Goal: Task Accomplishment & Management: Use online tool/utility

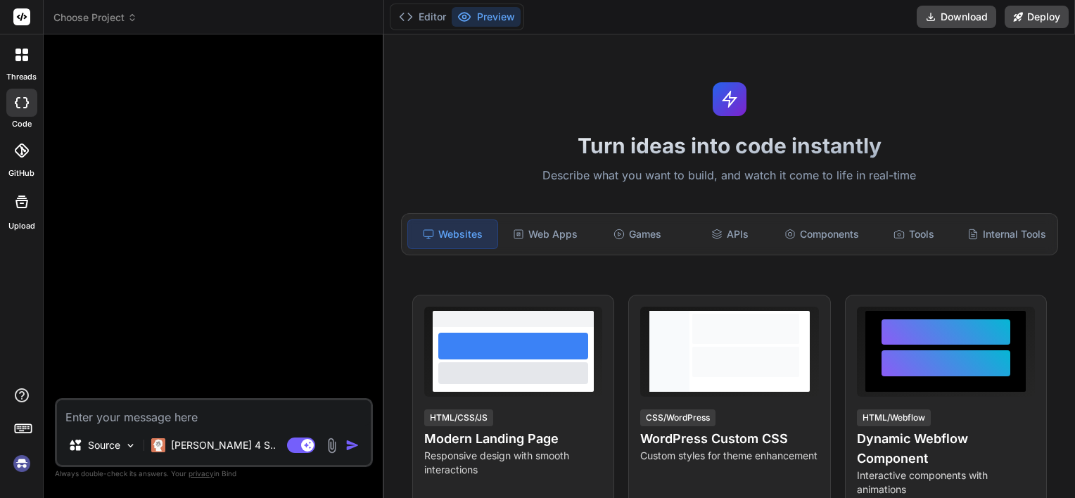
click at [101, 19] on span "Choose Project" at bounding box center [95, 18] width 84 height 14
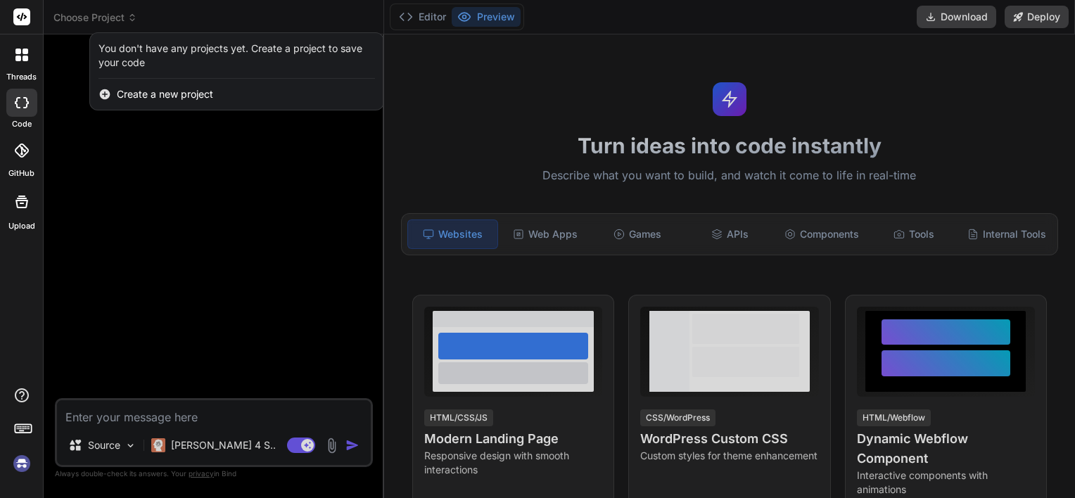
type textarea "x"
click at [160, 169] on div at bounding box center [537, 249] width 1075 height 498
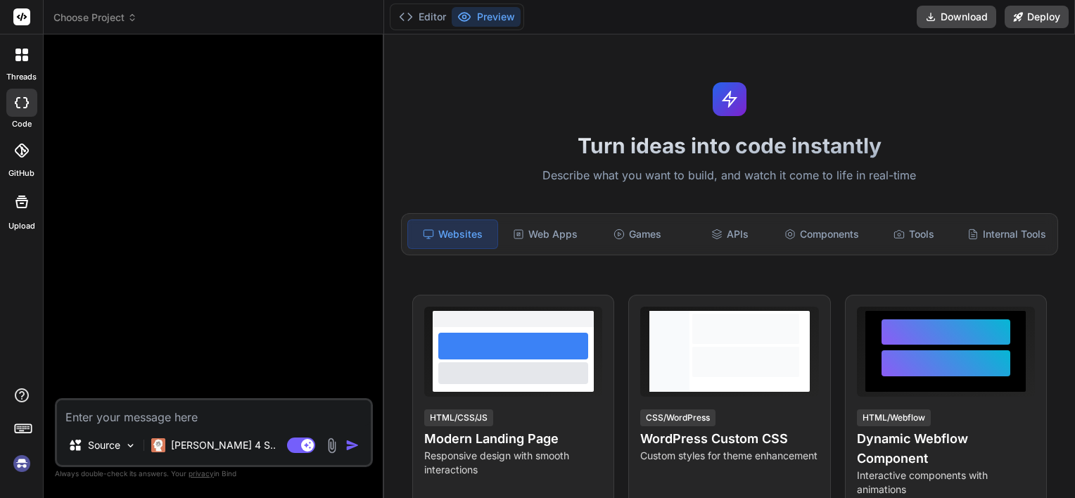
click at [23, 473] on img at bounding box center [22, 464] width 24 height 24
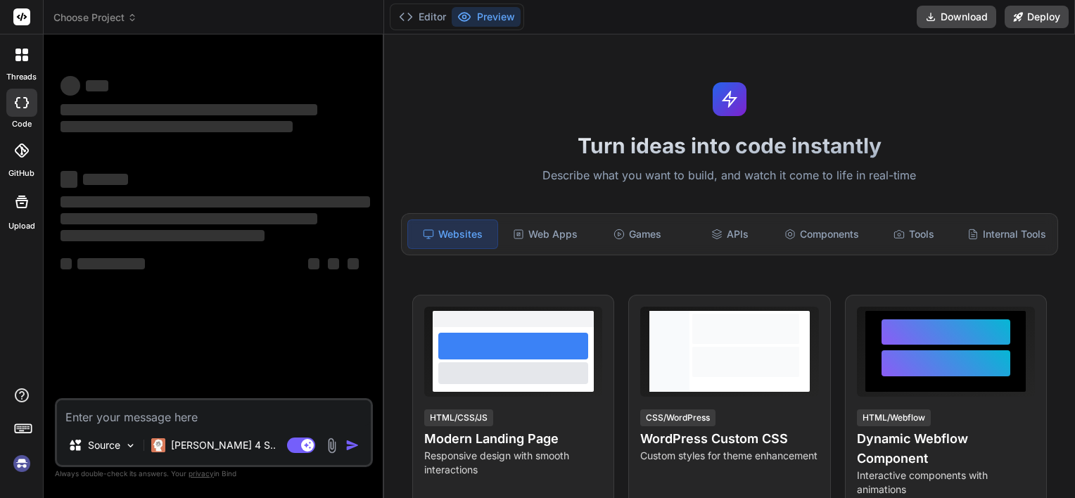
type textarea "x"
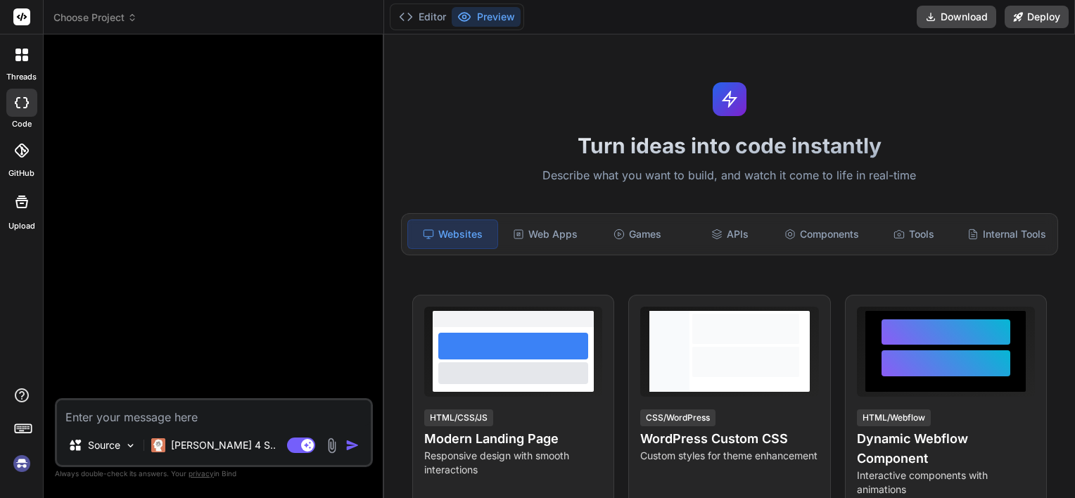
click at [184, 416] on textarea at bounding box center [214, 412] width 314 height 25
click at [19, 13] on rect at bounding box center [21, 16] width 17 height 17
drag, startPoint x: 1037, startPoint y: 0, endPoint x: 352, endPoint y: 377, distance: 782.0
click at [352, 377] on div at bounding box center [215, 222] width 315 height 352
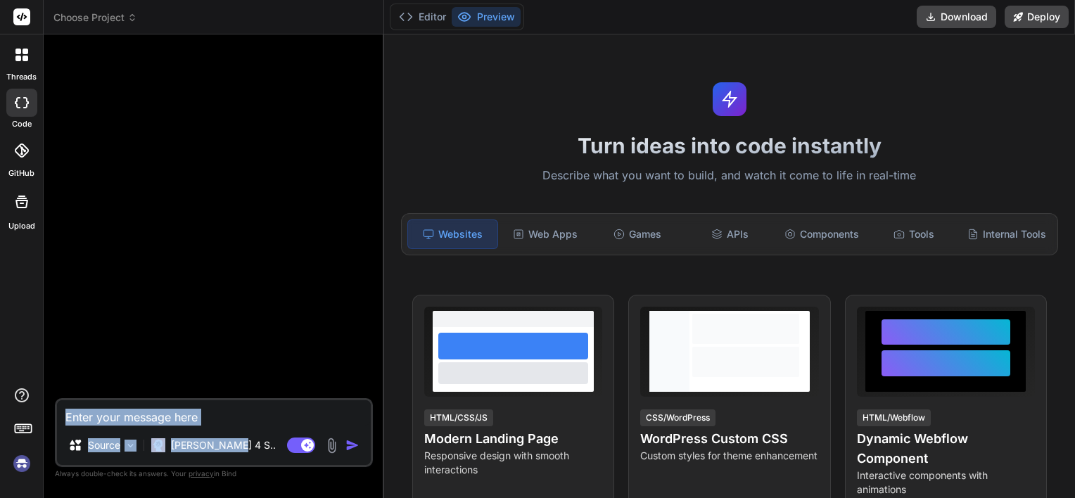
drag, startPoint x: 292, startPoint y: 429, endPoint x: 298, endPoint y: 420, distance: 11.1
click at [298, 420] on div "Source Claude 4 S.. Agent Mode. When this toggle is activated, AI automatically…" at bounding box center [214, 432] width 318 height 69
click at [298, 420] on textarea at bounding box center [214, 412] width 314 height 25
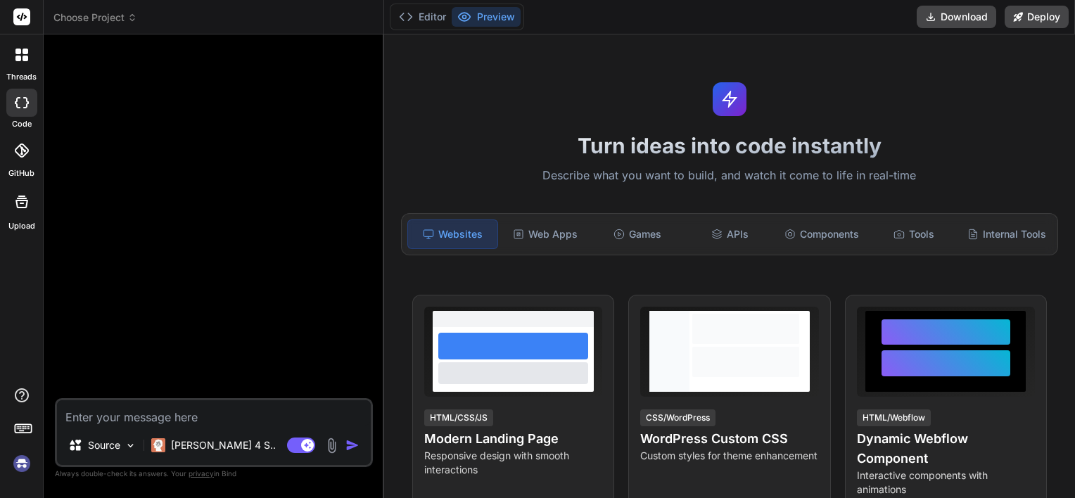
type textarea "h"
type textarea "x"
type textarea "hi"
type textarea "x"
type textarea "hi"
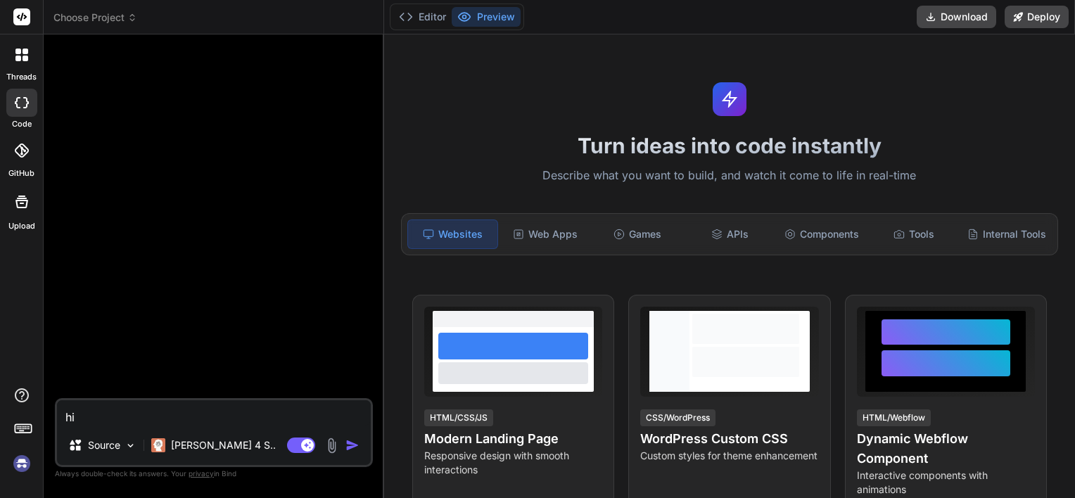
click at [361, 453] on div "Agent Mode. When this toggle is activated, AI automatically makes decisions, re…" at bounding box center [324, 445] width 81 height 17
click at [345, 447] on img "button" at bounding box center [352, 445] width 14 height 14
type textarea "x"
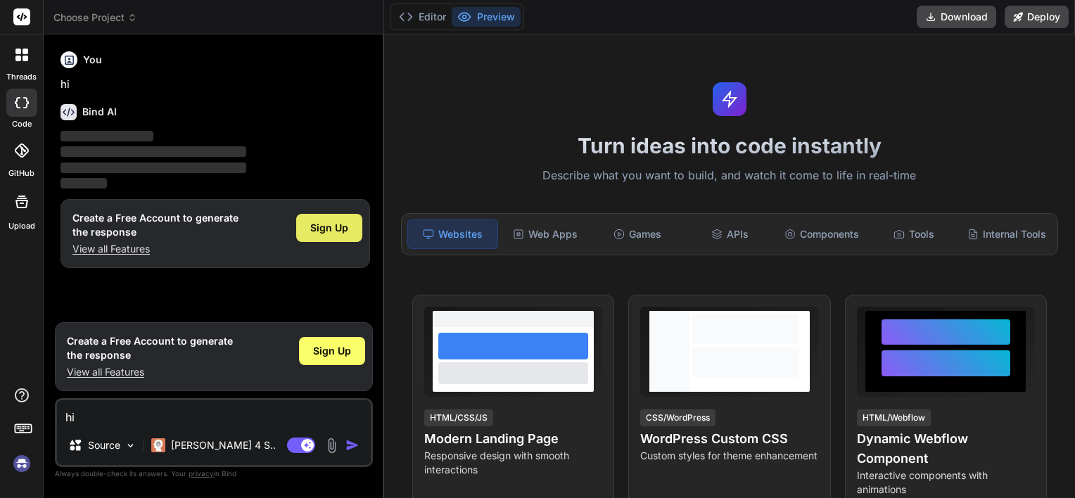
click at [309, 225] on div "Sign Up" at bounding box center [329, 228] width 66 height 28
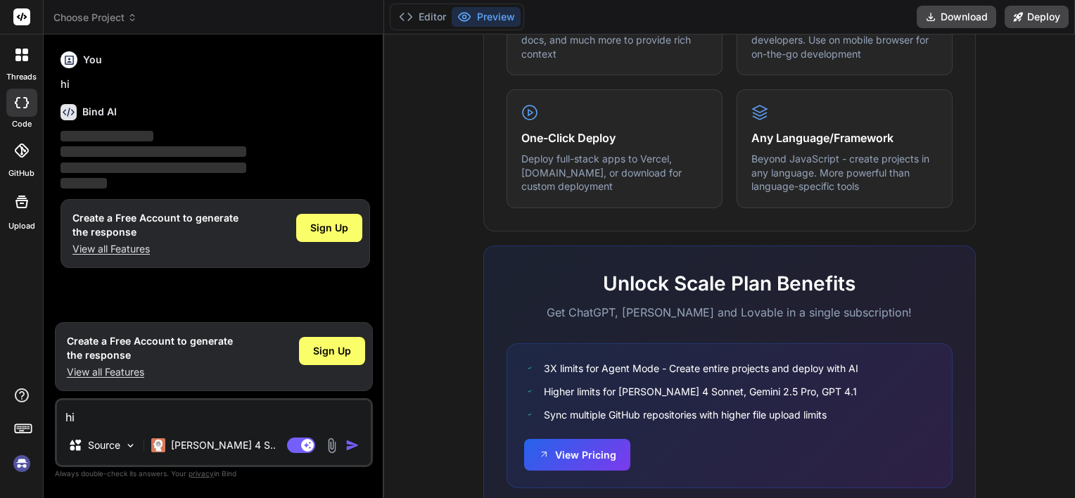
scroll to position [874, 0]
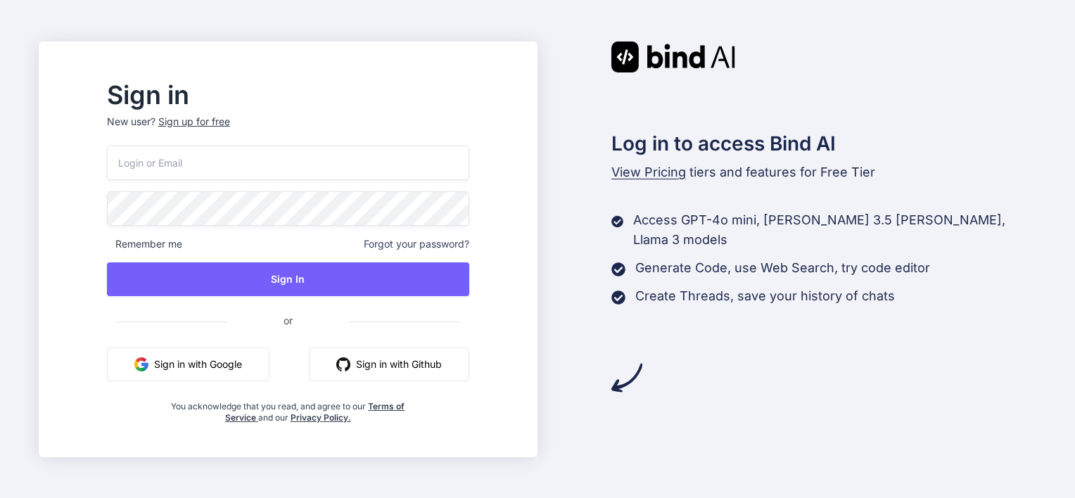
click at [234, 362] on button "Sign in with Google" at bounding box center [188, 364] width 162 height 34
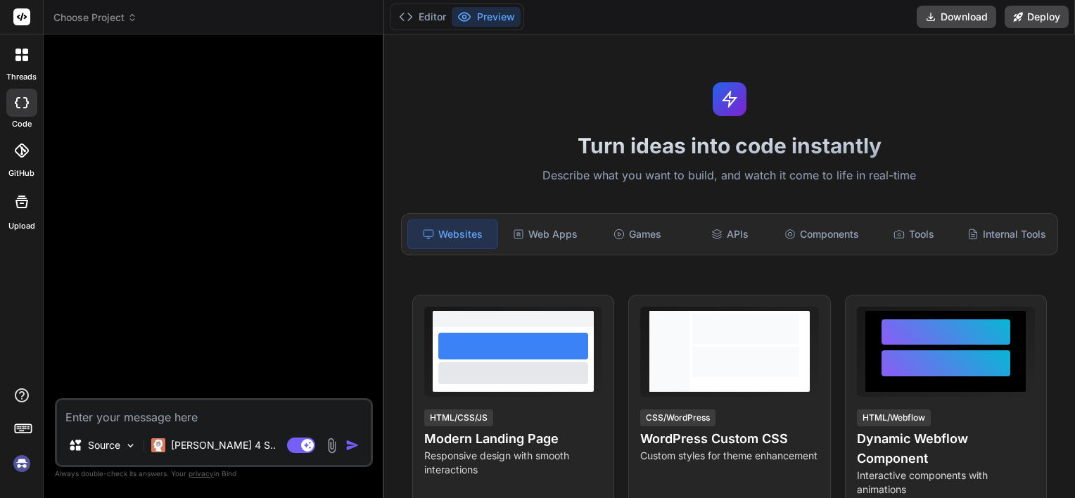
click at [91, 19] on span "Choose Project" at bounding box center [95, 18] width 84 height 14
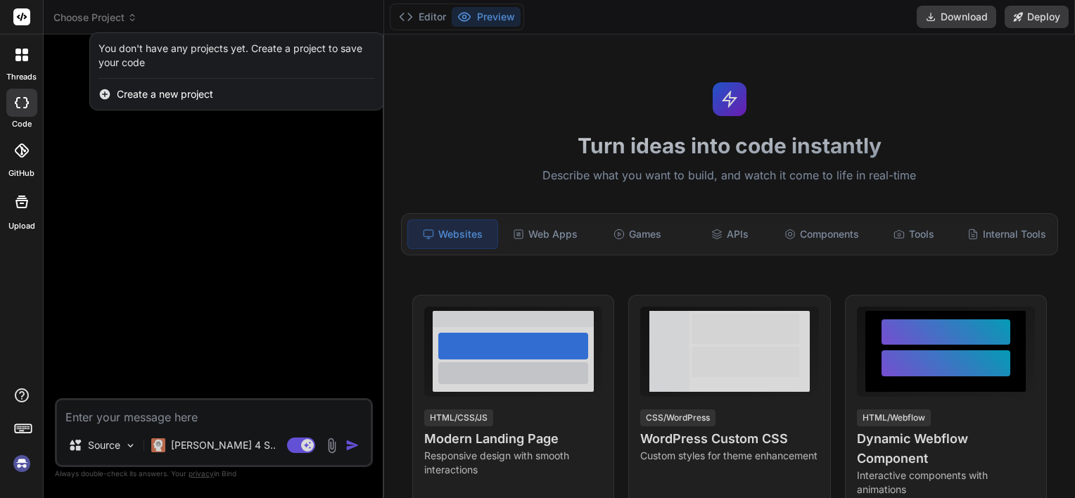
click at [91, 19] on div at bounding box center [537, 249] width 1075 height 498
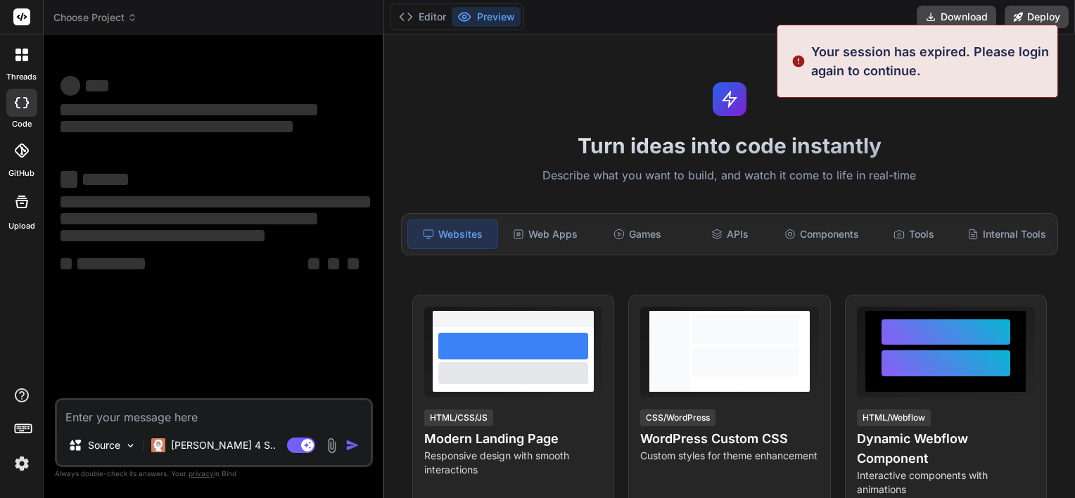
type textarea "x"
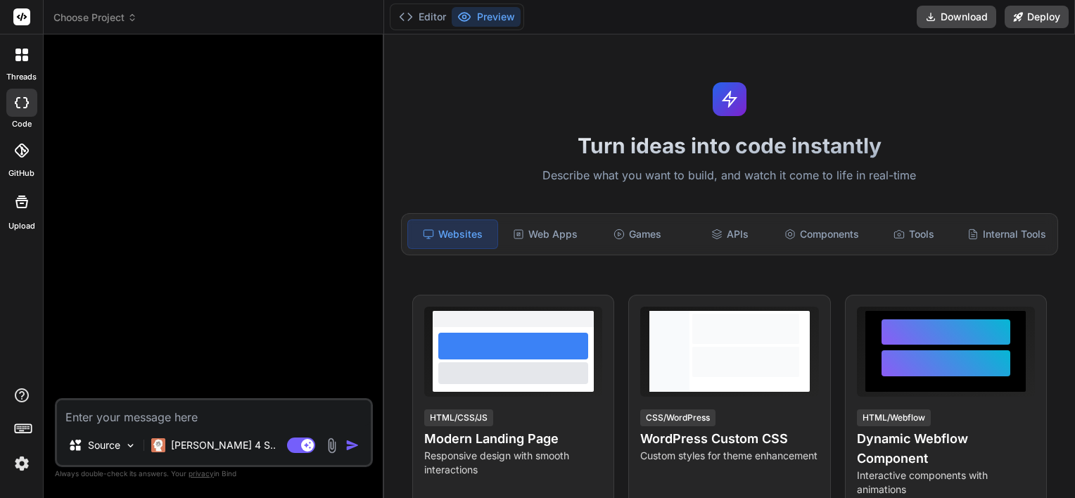
click at [101, 15] on span "Choose Project" at bounding box center [95, 18] width 84 height 14
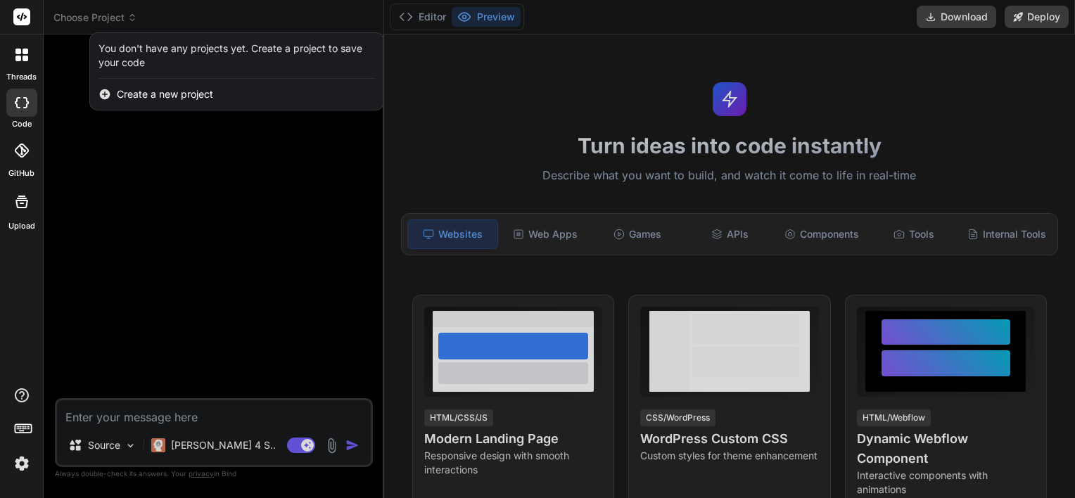
click at [101, 15] on div at bounding box center [537, 249] width 1075 height 498
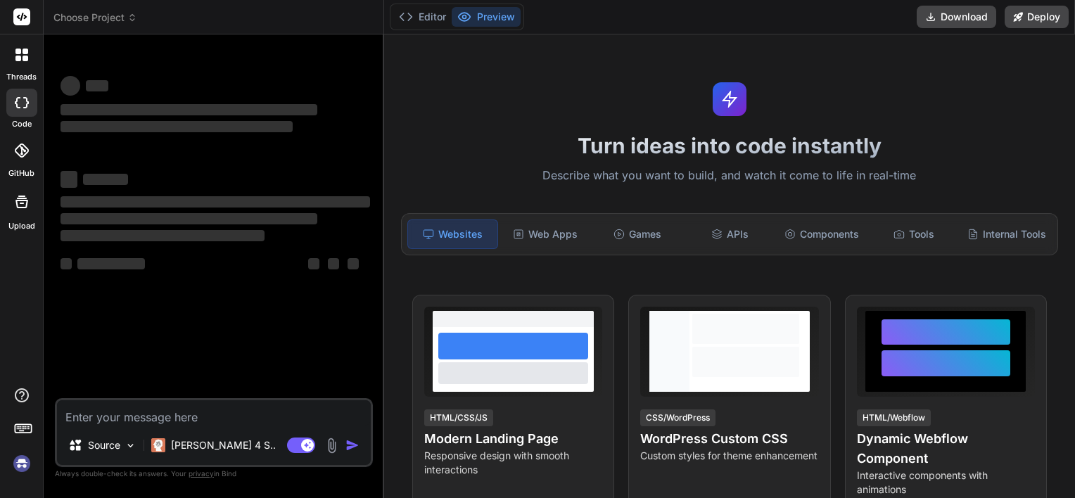
type textarea "x"
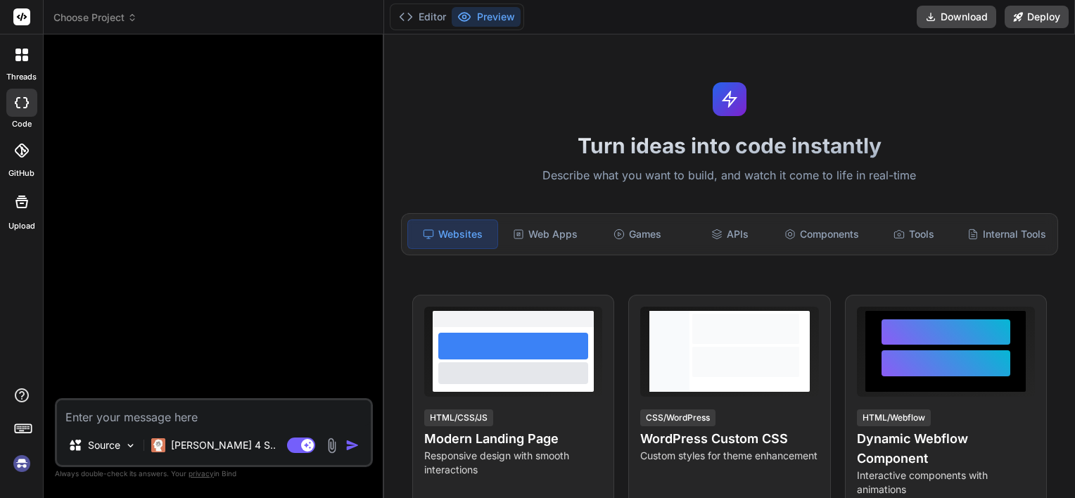
click at [82, 17] on span "Choose Project" at bounding box center [95, 18] width 84 height 14
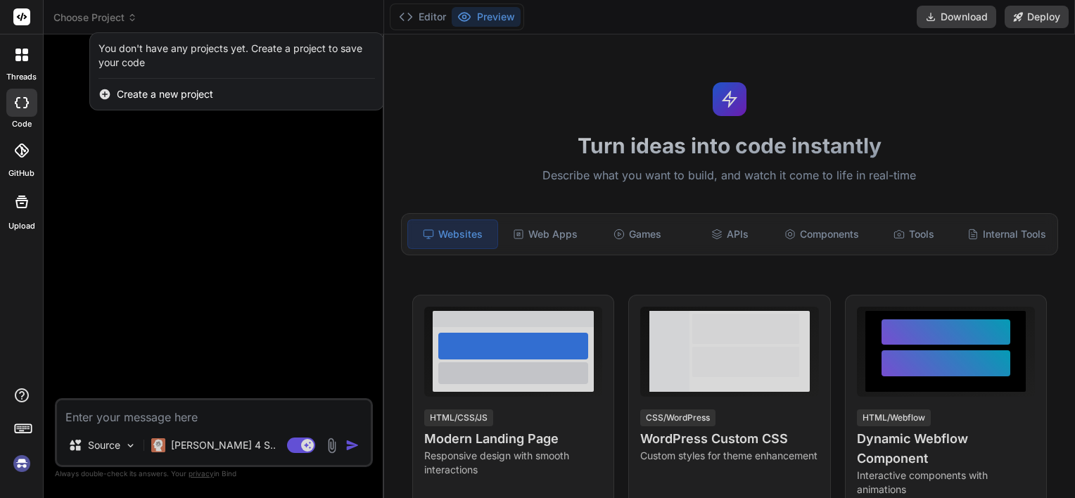
click at [186, 414] on div at bounding box center [537, 249] width 1075 height 498
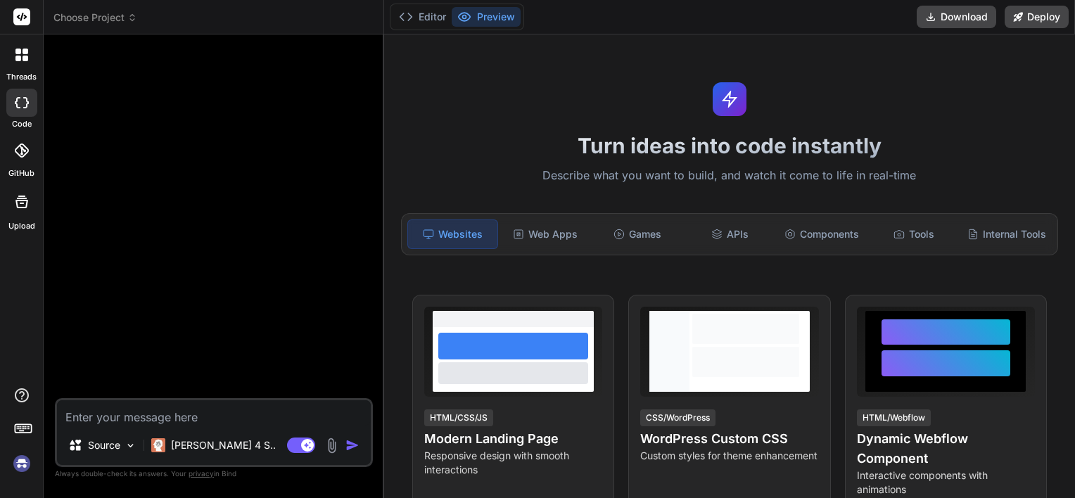
click at [186, 415] on textarea at bounding box center [214, 412] width 314 height 25
type textarea "h"
type textarea "x"
type textarea "hi"
type textarea "x"
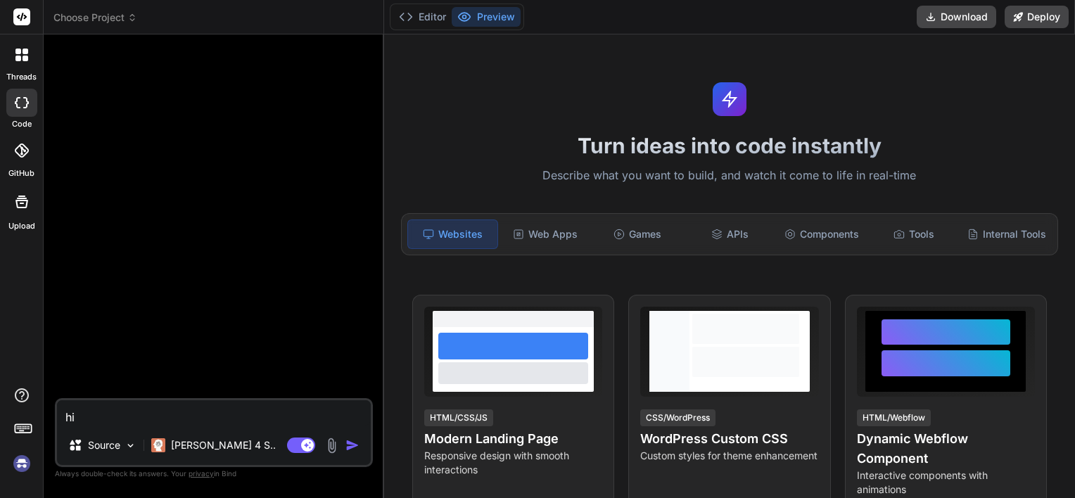
type textarea "hi"
click at [347, 449] on img "button" at bounding box center [352, 445] width 14 height 14
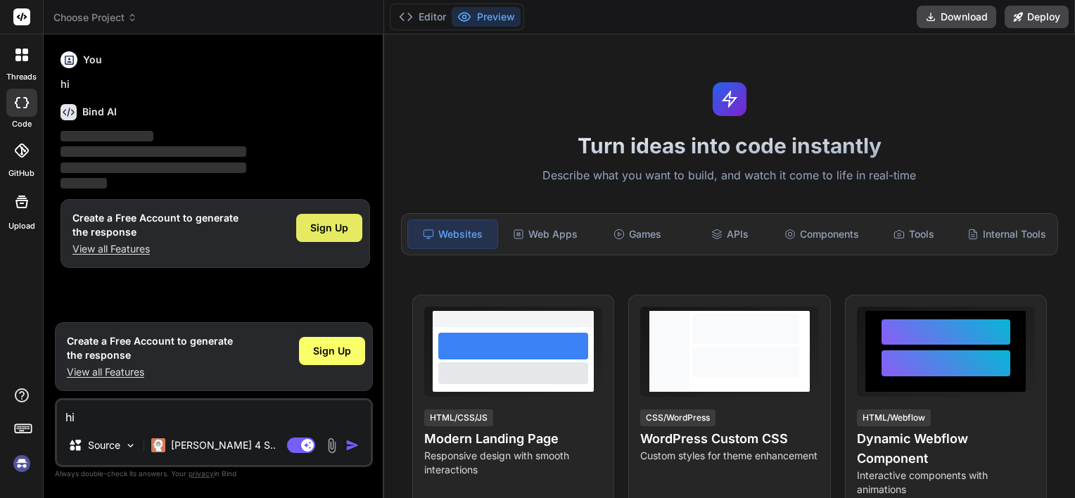
click at [321, 230] on span "Sign Up" at bounding box center [329, 228] width 38 height 14
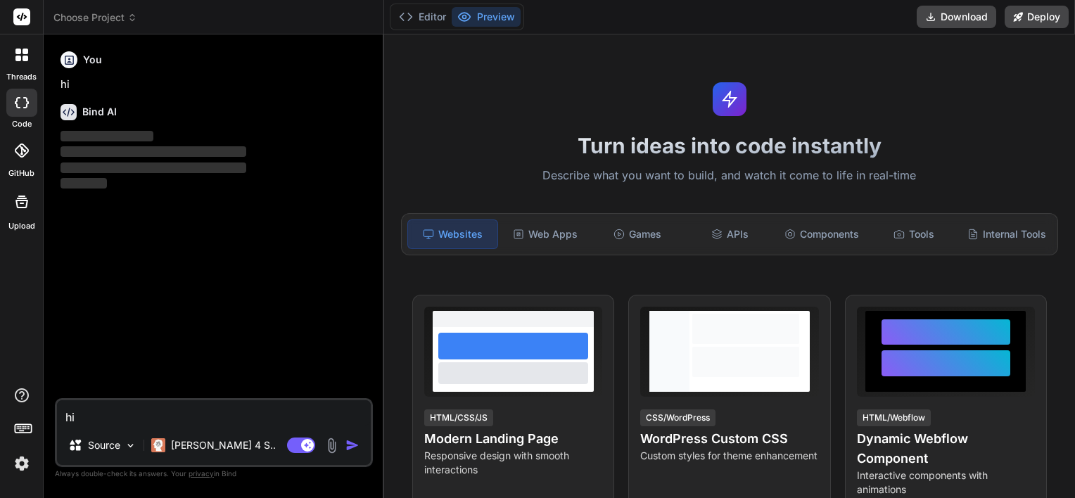
click at [108, 11] on span "Choose Project" at bounding box center [95, 18] width 84 height 14
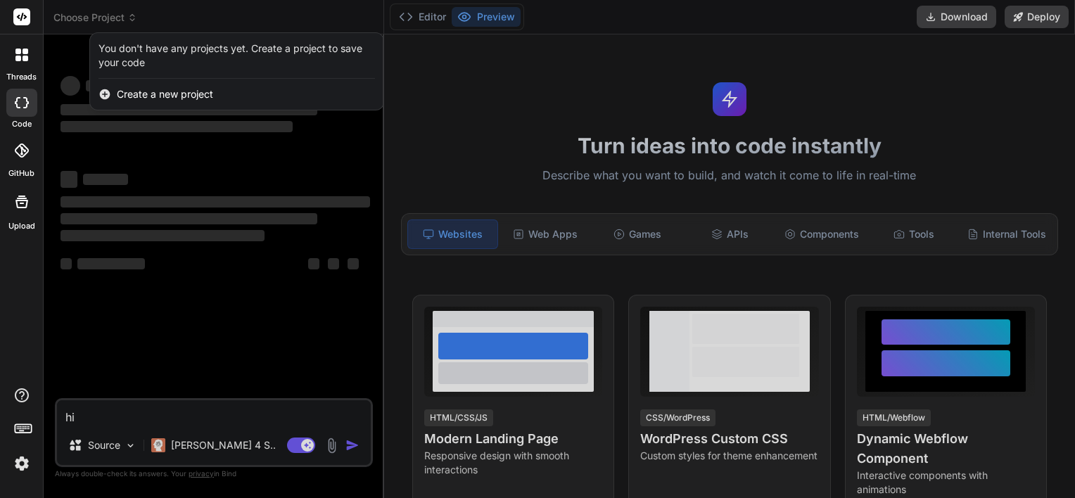
click at [194, 317] on div at bounding box center [537, 249] width 1075 height 498
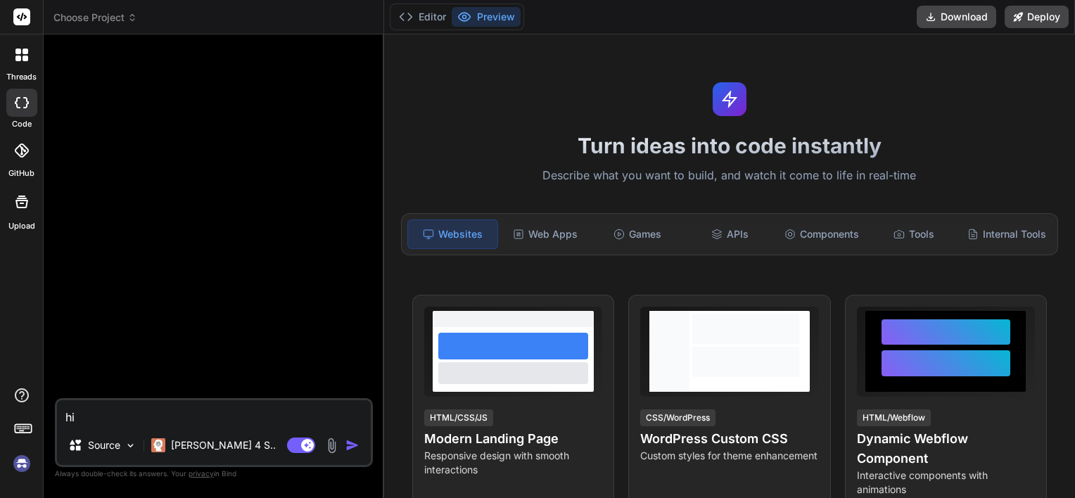
scroll to position [13, 0]
click at [122, 23] on span "Choose Project" at bounding box center [95, 18] width 84 height 14
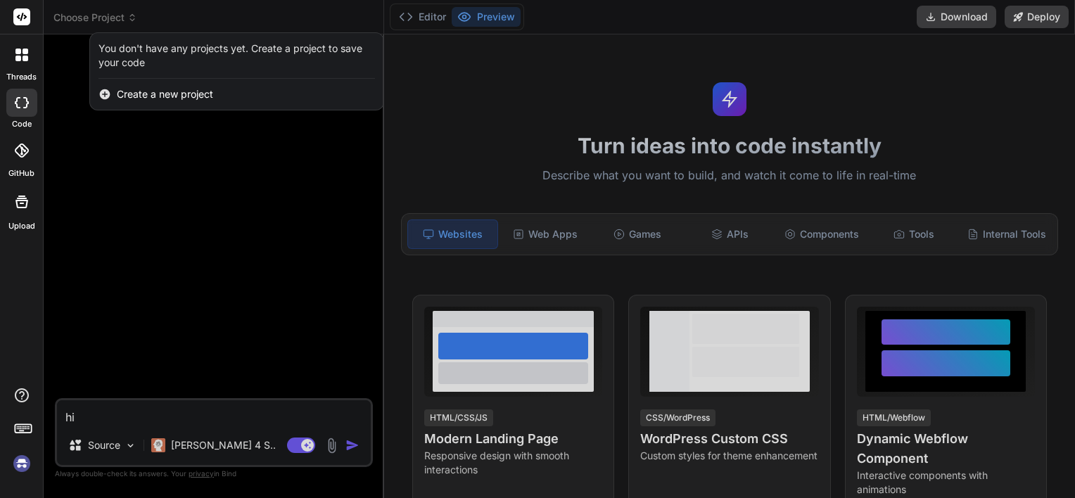
type textarea "x"
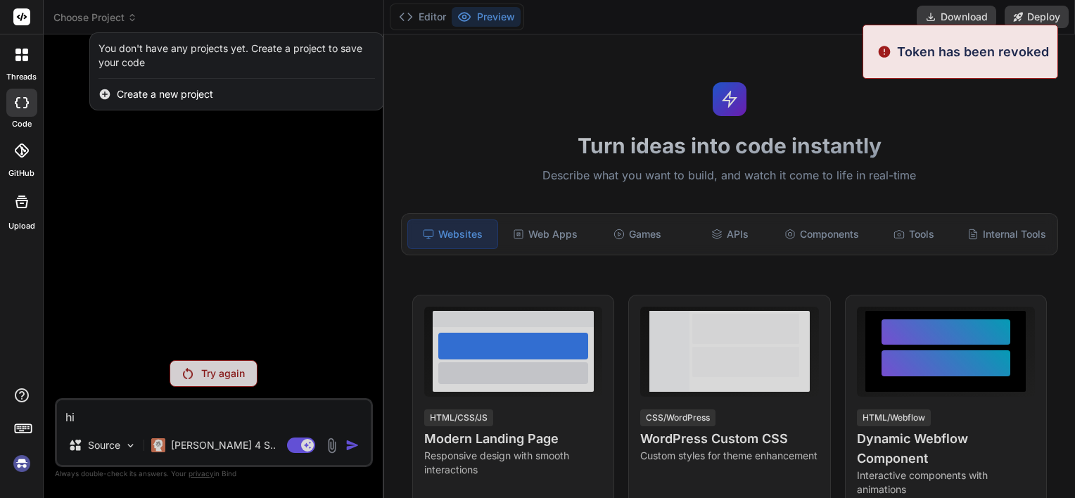
click at [435, 165] on div at bounding box center [537, 249] width 1075 height 498
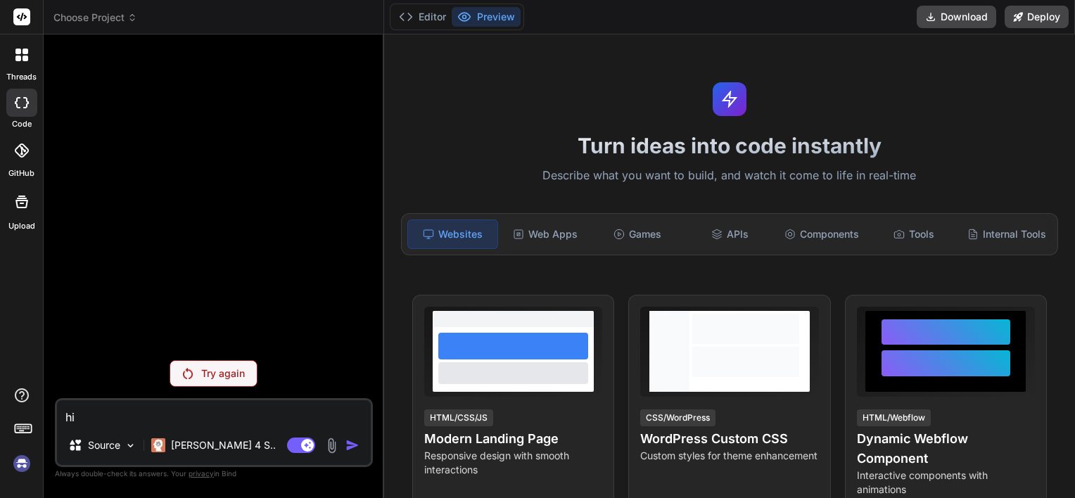
click at [118, 17] on span "Choose Project" at bounding box center [95, 18] width 84 height 14
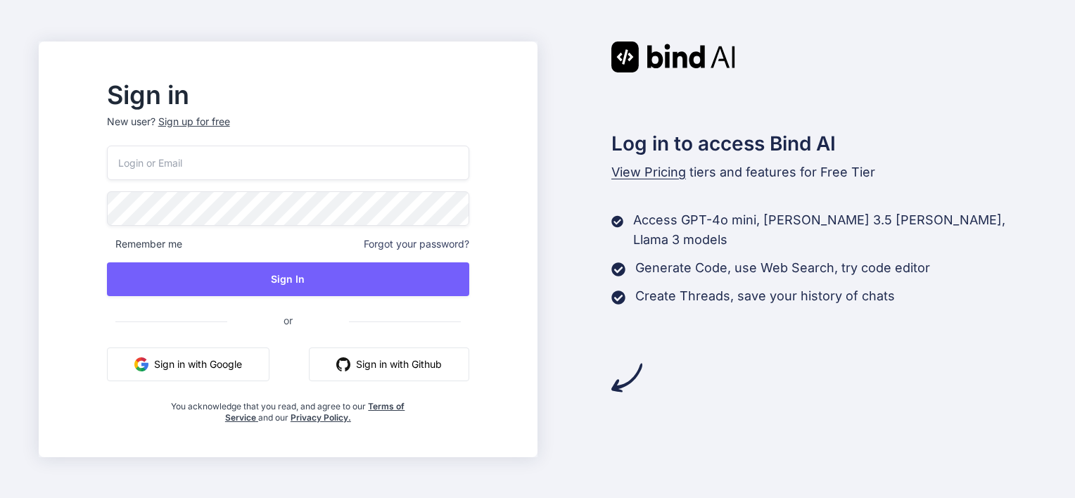
click at [259, 350] on button "Sign in with Google" at bounding box center [188, 364] width 162 height 34
click at [235, 362] on button "Sign in with Google" at bounding box center [188, 364] width 162 height 34
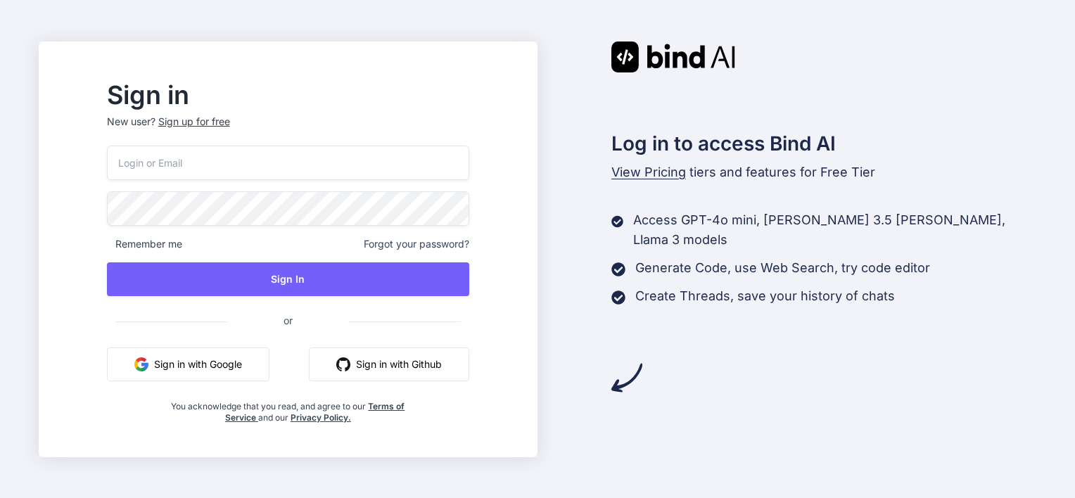
click at [224, 361] on button "Sign in with Google" at bounding box center [188, 364] width 162 height 34
click at [690, 389] on div "Log in to access Bind AI View Pricing tiers and features for Free Tier Access G…" at bounding box center [786, 250] width 499 height 416
click at [269, 356] on button "Sign in with Google" at bounding box center [188, 364] width 162 height 34
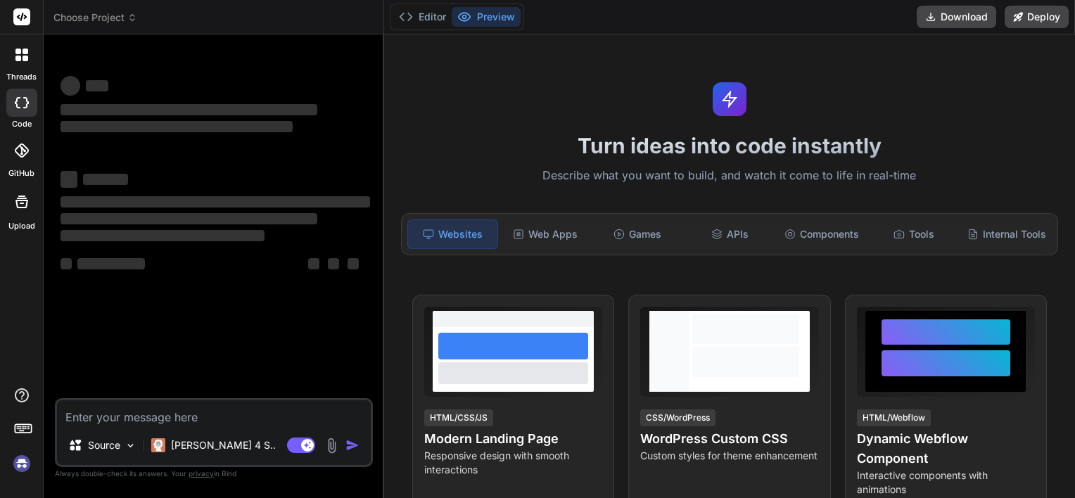
type textarea "x"
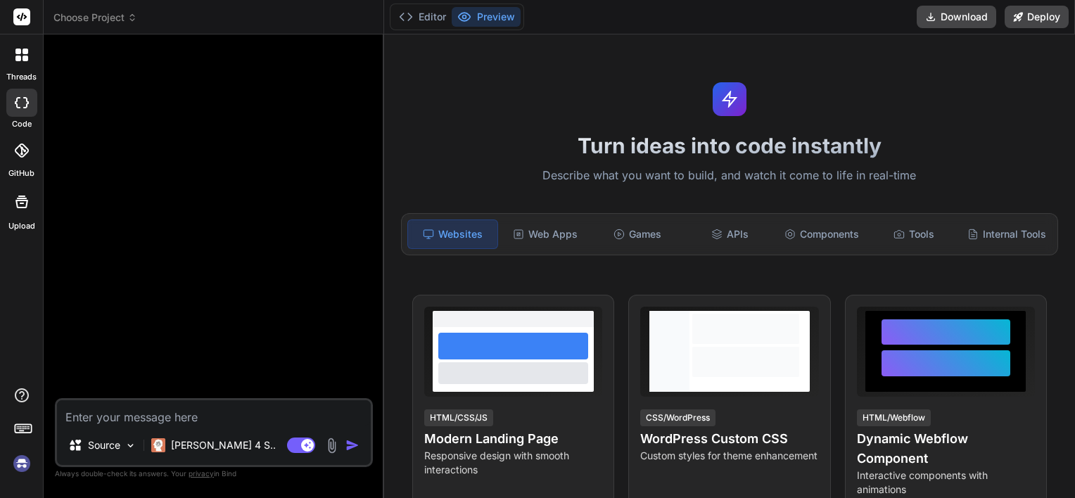
type textarea "h"
type textarea "x"
type textarea "hi"
type textarea "x"
type textarea "hi"
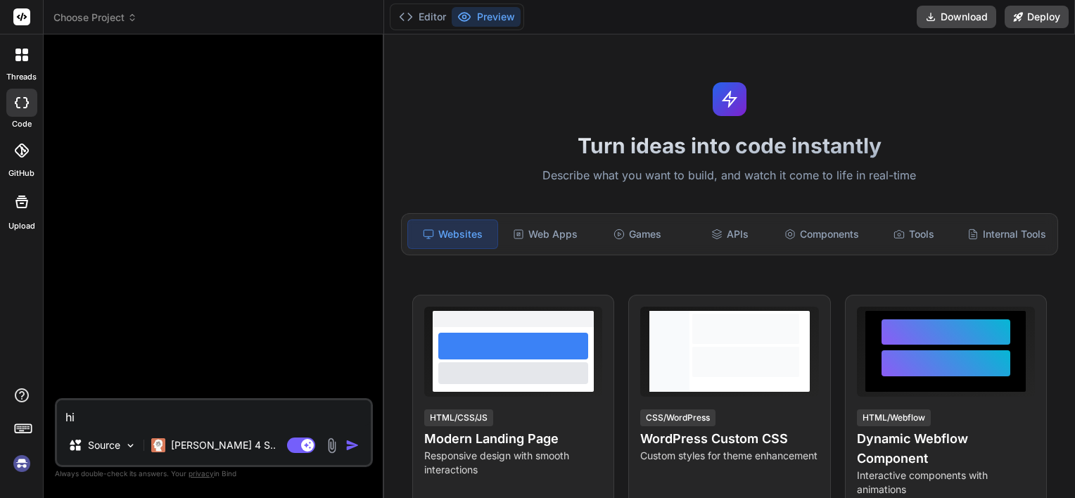
click at [354, 447] on img "button" at bounding box center [352, 445] width 14 height 14
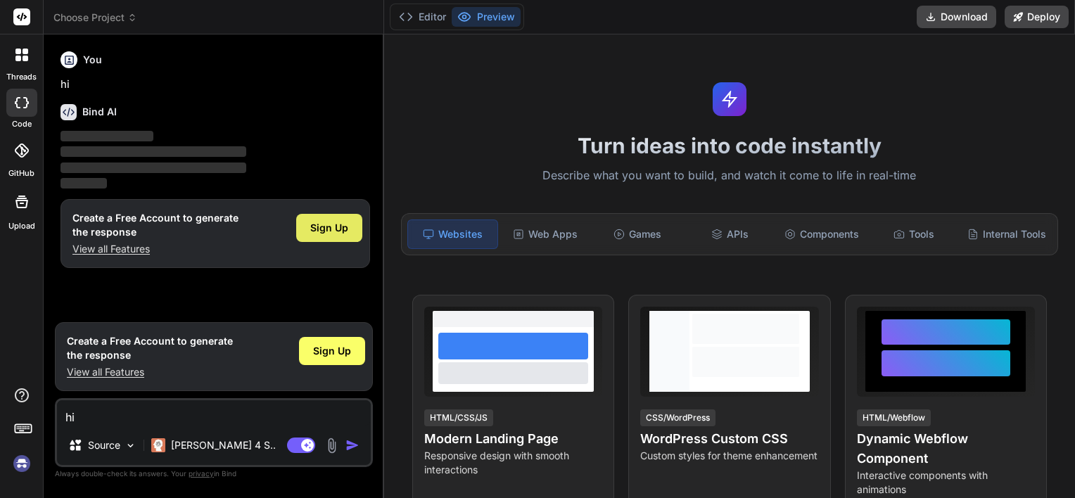
click at [309, 231] on div "Sign Up" at bounding box center [329, 228] width 66 height 28
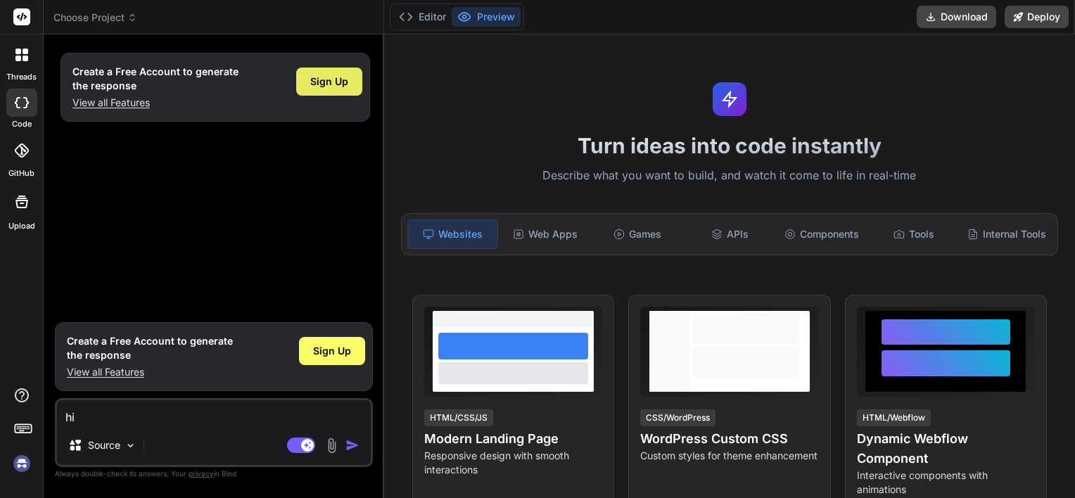
type textarea "x"
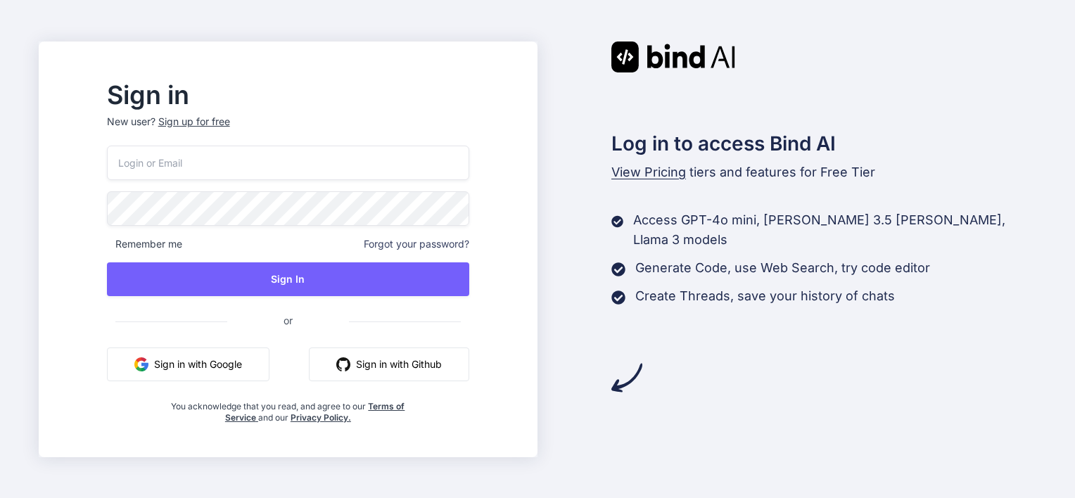
click at [253, 350] on button "Sign in with Google" at bounding box center [188, 364] width 162 height 34
click at [251, 360] on button "Sign in with Google" at bounding box center [188, 364] width 162 height 34
